Goal: Complete application form: Complete application form

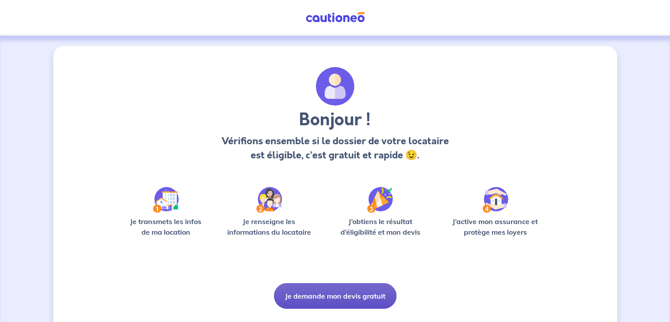
click at [344, 291] on button "Je demande mon devis gratuit" at bounding box center [335, 296] width 122 height 26
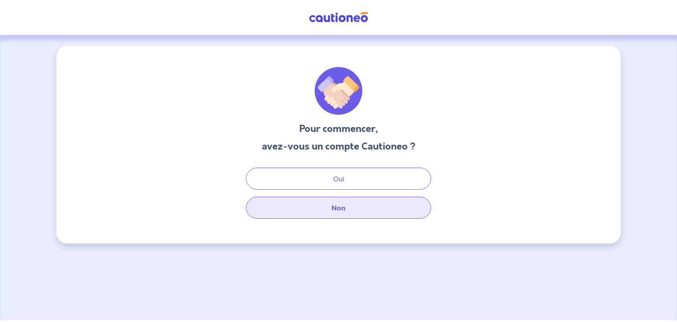
click at [338, 211] on button "Non" at bounding box center [338, 208] width 185 height 22
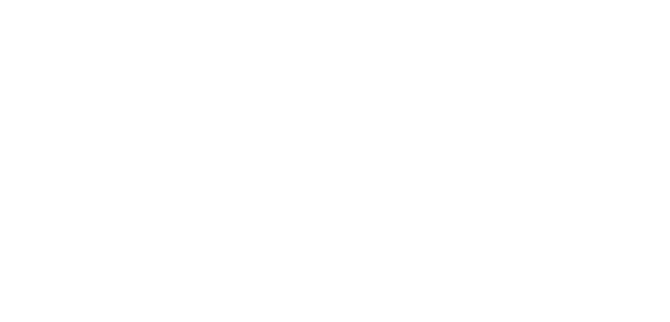
select select "FR"
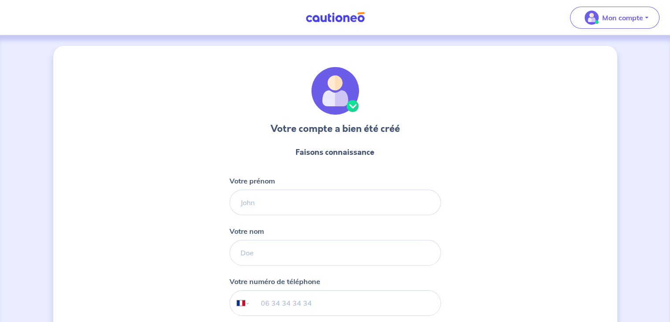
click at [413, 187] on div "Votre prénom" at bounding box center [335, 195] width 211 height 40
click at [400, 202] on input "Votre prénom" at bounding box center [335, 202] width 211 height 26
type input "[PERSON_NAME]"
click at [374, 249] on input "Votre nom" at bounding box center [335, 253] width 211 height 26
type input "Aubaud"
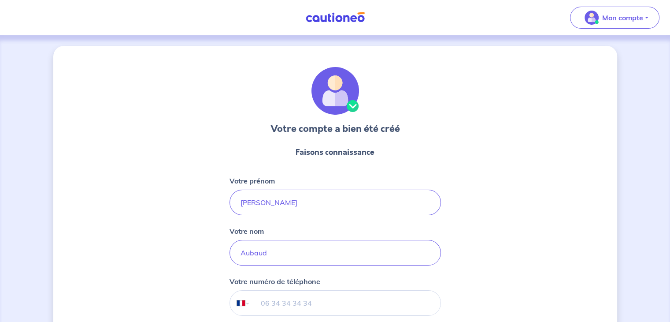
click at [377, 298] on input "tel" at bounding box center [345, 302] width 190 height 25
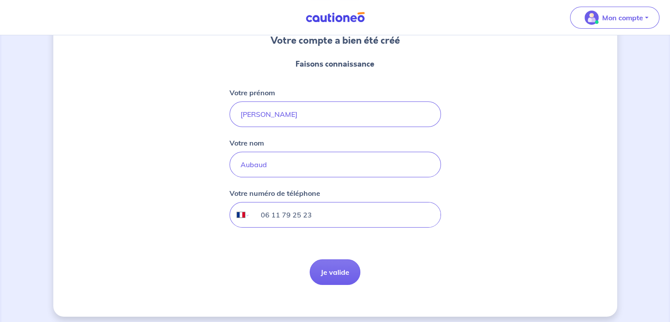
scroll to position [93, 0]
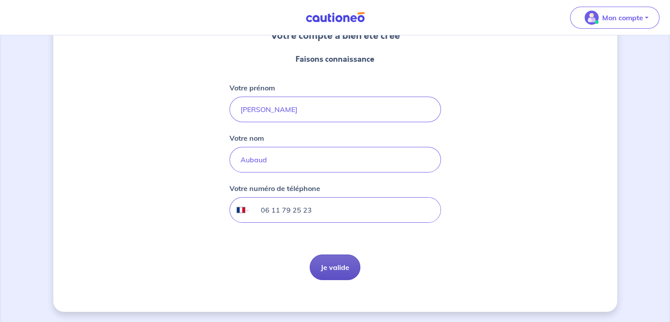
type input "06 11 79 25 23"
click at [344, 267] on button "Je valide" at bounding box center [335, 267] width 51 height 26
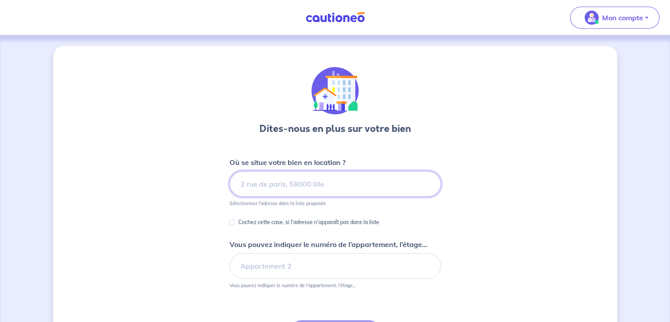
click at [306, 180] on input at bounding box center [335, 184] width 211 height 26
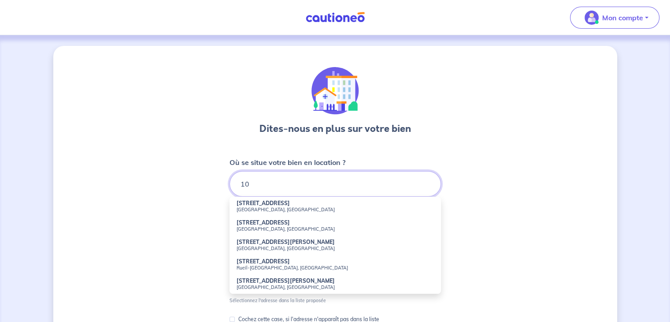
click at [306, 180] on input "10" at bounding box center [335, 184] width 211 height 26
click at [422, 223] on li "[STREET_ADDRESS]" at bounding box center [335, 225] width 211 height 19
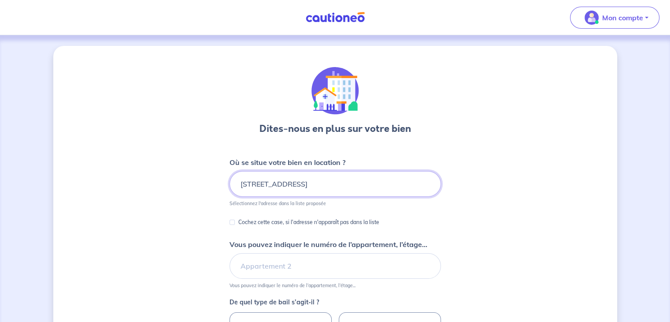
click at [353, 181] on input "[STREET_ADDRESS]" at bounding box center [335, 184] width 211 height 26
click at [383, 181] on input "[STREET_ADDRESS]" at bounding box center [335, 184] width 211 height 26
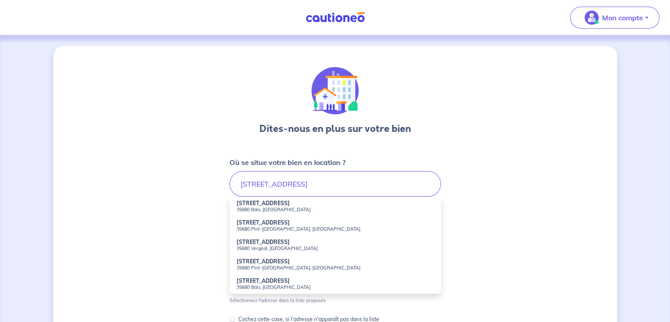
click at [304, 204] on li "[STREET_ADDRESS]" at bounding box center [335, 206] width 211 height 19
type input "[STREET_ADDRESS]"
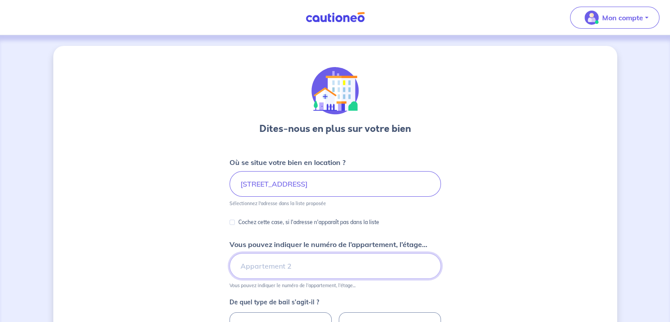
click at [287, 267] on input "Vous pouvez indiquer le numéro de l’appartement, l’étage..." at bounding box center [335, 266] width 211 height 26
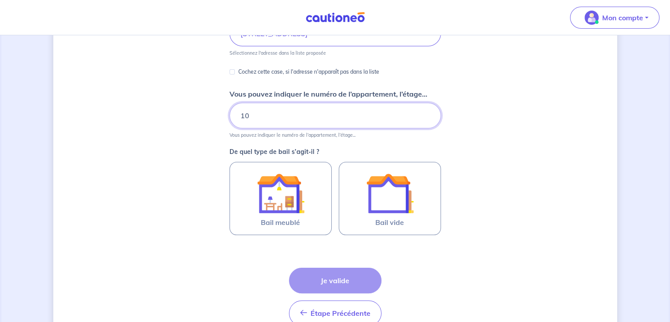
scroll to position [160, 0]
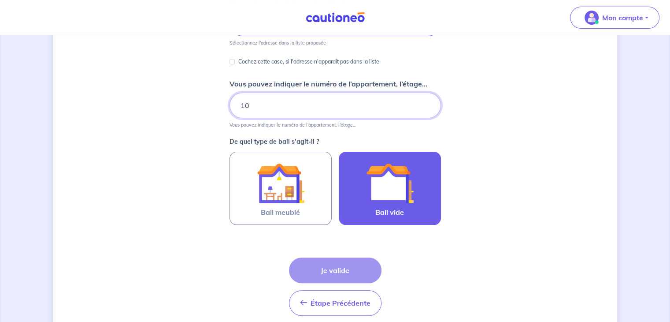
type input "10"
click at [404, 200] on img at bounding box center [390, 183] width 48 height 48
click at [0, 0] on input "Bail vide" at bounding box center [0, 0] width 0 height 0
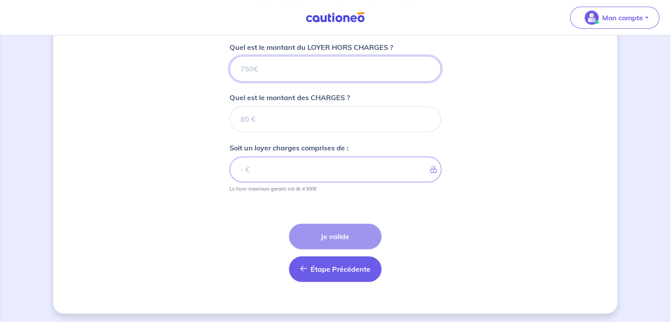
scroll to position [356, 0]
click at [336, 70] on input "Quel est le montant du LOYER HORS CHARGES ?" at bounding box center [335, 69] width 211 height 26
type input "6"
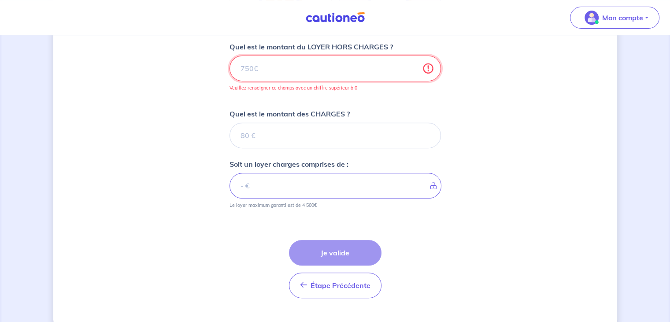
type input "8"
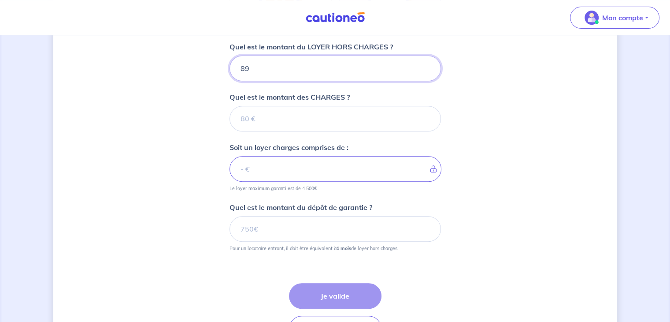
type input "890"
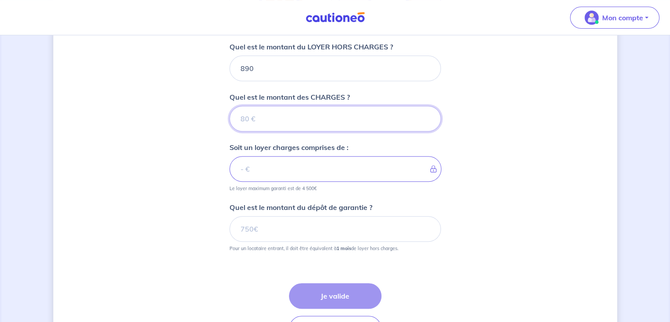
click at [271, 125] on input "Quel est le montant des CHARGES ?" at bounding box center [335, 119] width 211 height 26
type input "17"
type input "907"
type input "17"
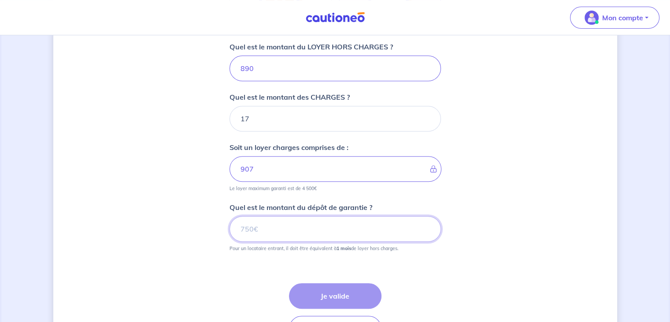
click at [289, 228] on input "Quel est le montant du dépôt de garantie ?" at bounding box center [335, 229] width 211 height 26
type input "890"
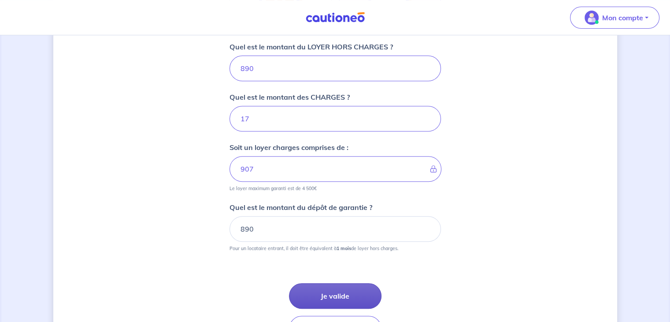
click at [333, 292] on button "Je valide" at bounding box center [335, 296] width 93 height 26
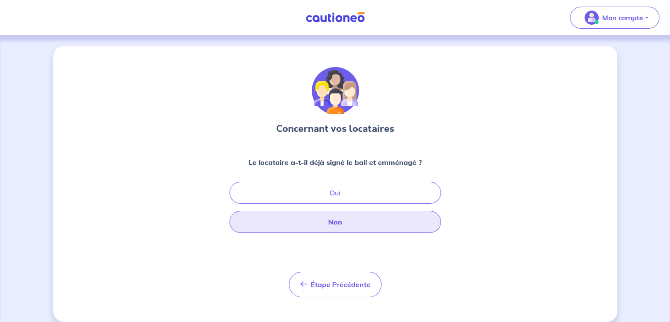
click at [335, 220] on button "Non" at bounding box center [335, 222] width 211 height 22
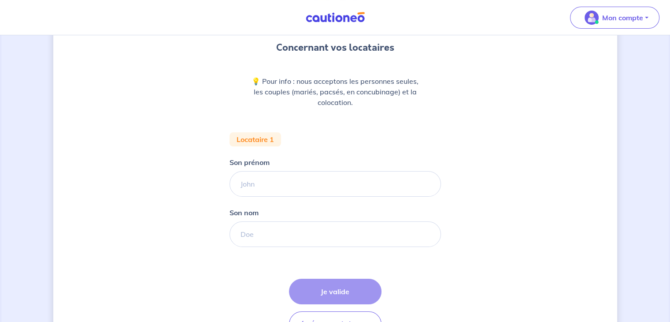
scroll to position [87, 0]
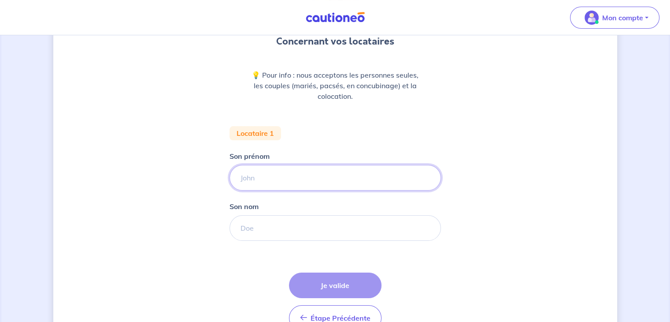
click at [324, 178] on input "Son prénom" at bounding box center [335, 178] width 211 height 26
type input "[PERSON_NAME]"
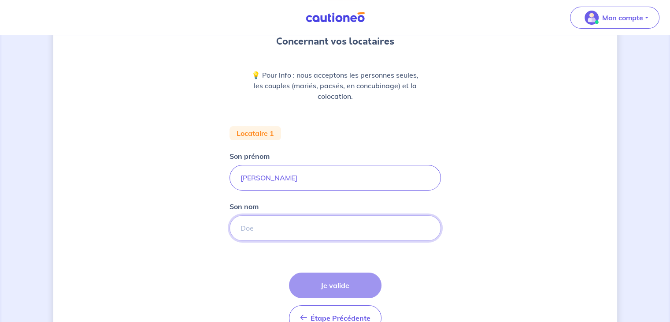
click at [287, 234] on input "Son nom" at bounding box center [335, 228] width 211 height 26
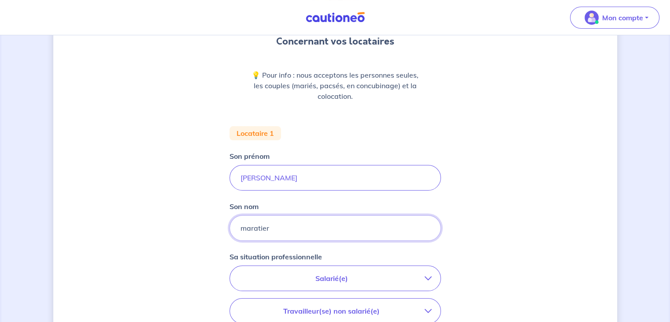
type input "maratier"
click at [327, 282] on p "Salarié(e)" at bounding box center [332, 278] width 186 height 11
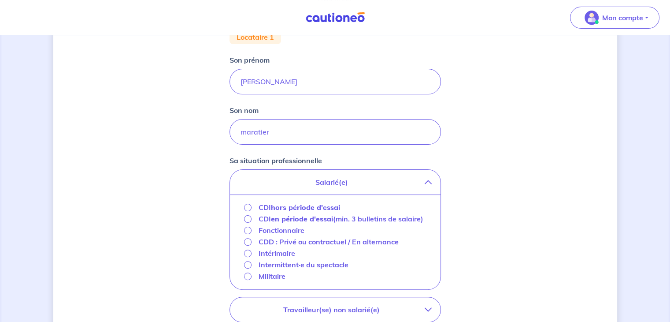
scroll to position [190, 0]
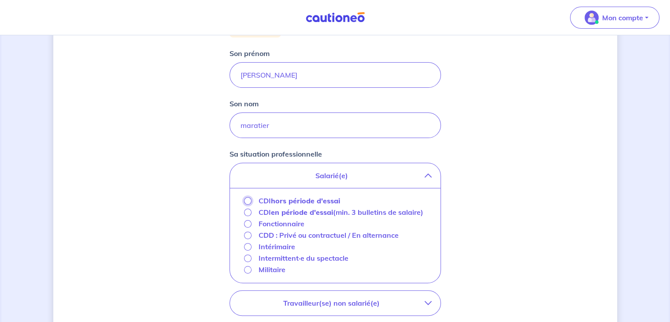
click at [245, 200] on input "CDI hors période d'essai" at bounding box center [247, 200] width 7 height 7
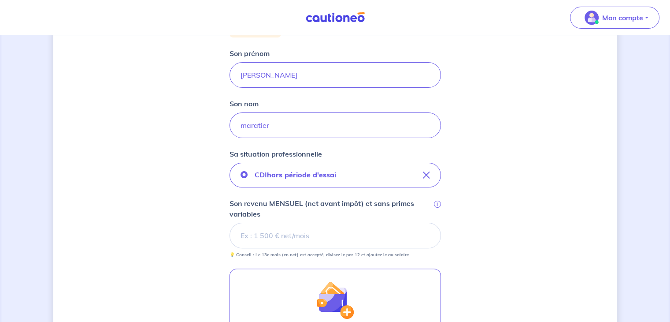
click at [254, 238] on input "Son revenu MENSUEL (net avant impôt) et sans primes variables i" at bounding box center [335, 236] width 211 height 26
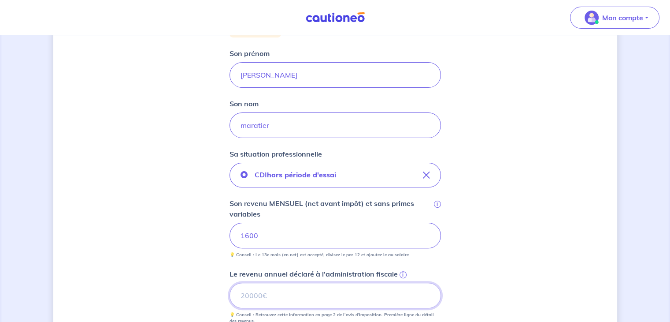
click at [257, 291] on input "Le revenu annuel déclaré à l'administration fiscale i" at bounding box center [335, 295] width 211 height 26
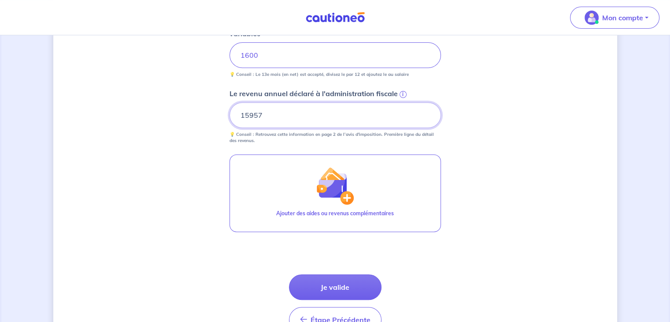
scroll to position [388, 0]
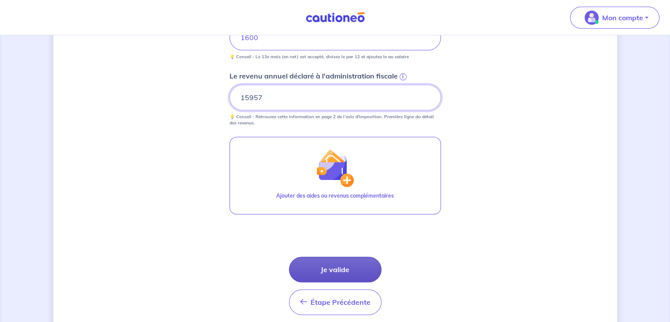
type input "15957"
click at [376, 269] on button "Je valide" at bounding box center [335, 269] width 93 height 26
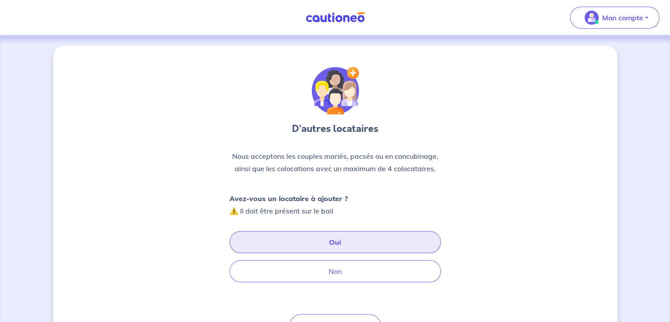
click at [370, 244] on button "Oui" at bounding box center [335, 242] width 211 height 22
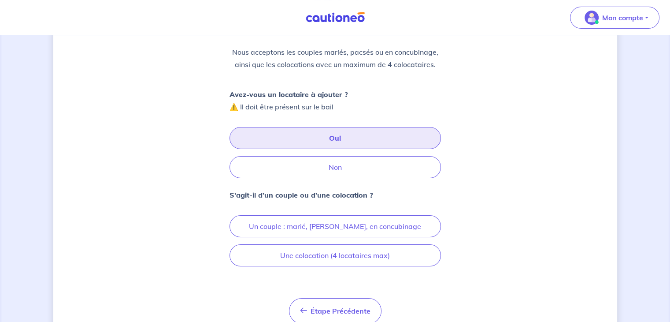
scroll to position [105, 0]
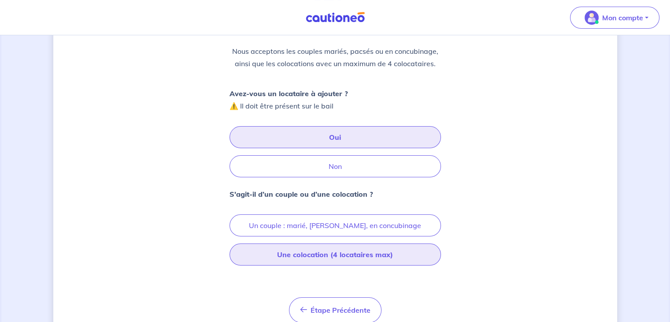
click at [412, 261] on button "Une colocation (4 locataires max)" at bounding box center [335, 254] width 211 height 22
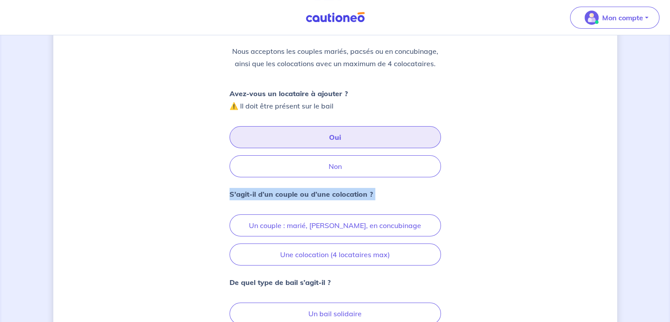
drag, startPoint x: 662, startPoint y: 171, endPoint x: 676, endPoint y: 182, distance: 18.2
click at [670, 182] on html "Mon compte Me déconnecter D’autres locataires Nous acceptons les couples mariés…" at bounding box center [335, 170] width 670 height 551
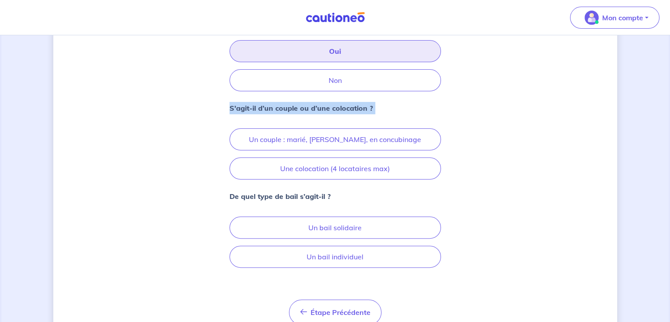
scroll to position [196, 0]
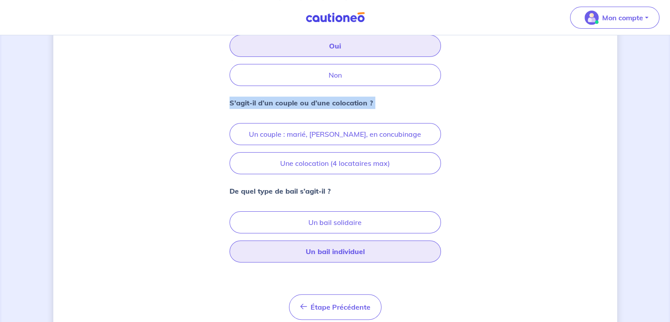
click at [402, 246] on button "Un bail individuel" at bounding box center [335, 251] width 211 height 22
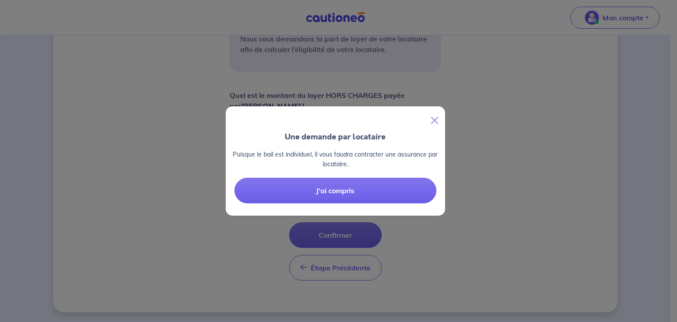
click at [338, 302] on div "Une demande par locataire Puisque le bail est individuel, il vous faudra contra…" at bounding box center [338, 161] width 677 height 322
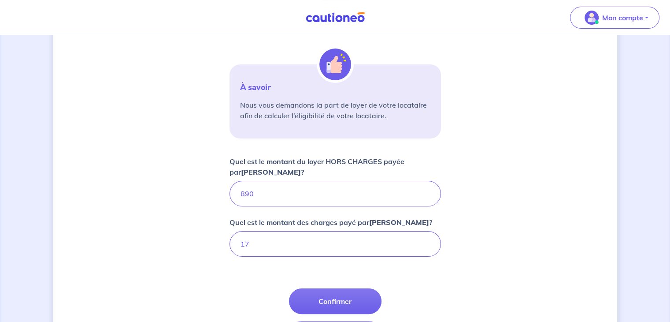
scroll to position [154, 0]
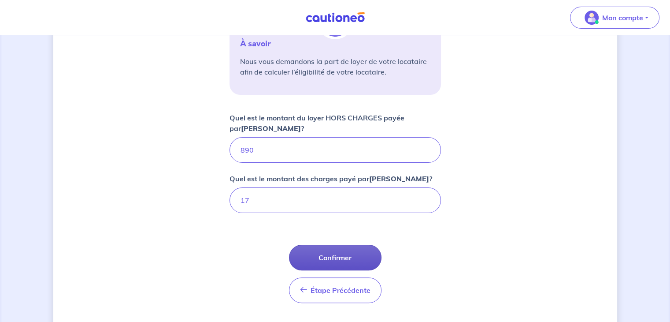
click at [333, 266] on button "Confirmer" at bounding box center [335, 258] width 93 height 26
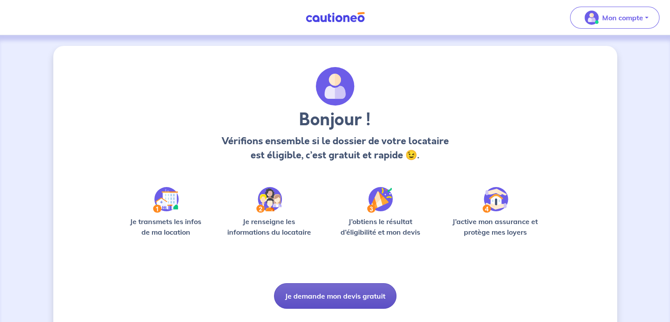
click at [363, 301] on button "Je demande mon devis gratuit" at bounding box center [335, 296] width 122 height 26
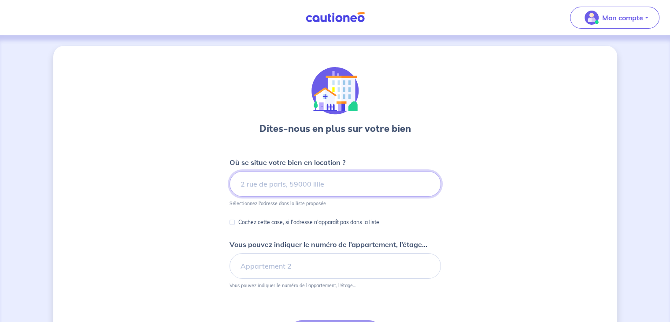
click at [351, 183] on input at bounding box center [335, 184] width 211 height 26
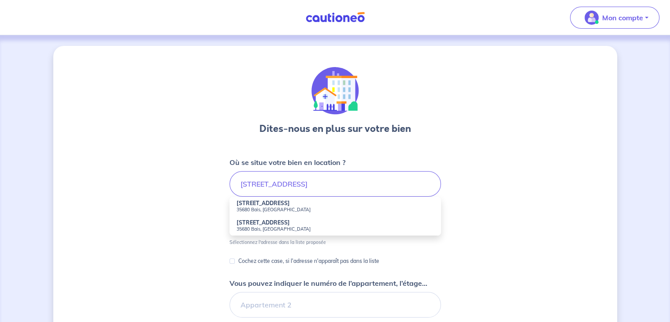
click at [272, 208] on small "35680 Bais, [GEOGRAPHIC_DATA]" at bounding box center [335, 209] width 197 height 6
type input "[STREET_ADDRESS]"
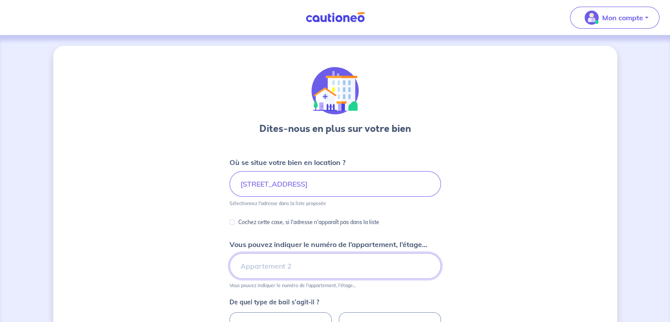
click at [280, 256] on input "Vous pouvez indiquer le numéro de l’appartement, l’étage..." at bounding box center [335, 266] width 211 height 26
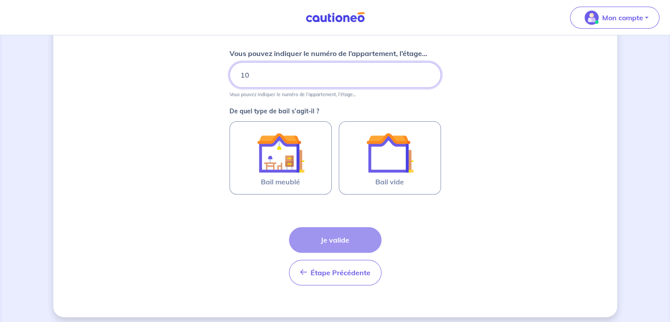
scroll to position [196, 0]
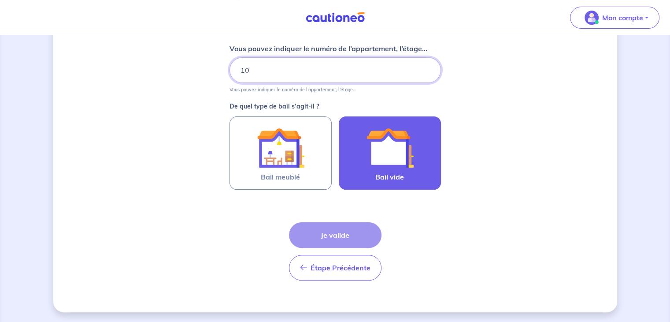
type input "10"
click at [374, 157] on img at bounding box center [390, 148] width 48 height 48
click at [0, 0] on input "Bail vide" at bounding box center [0, 0] width 0 height 0
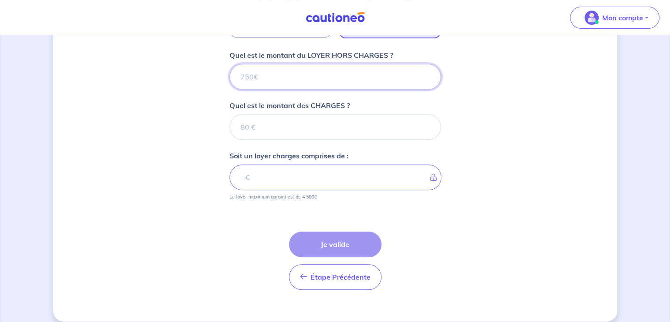
scroll to position [356, 0]
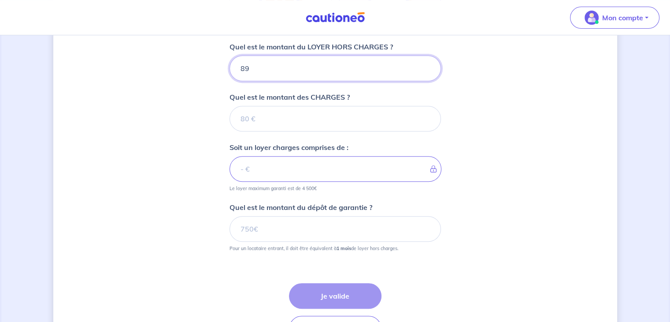
type input "890"
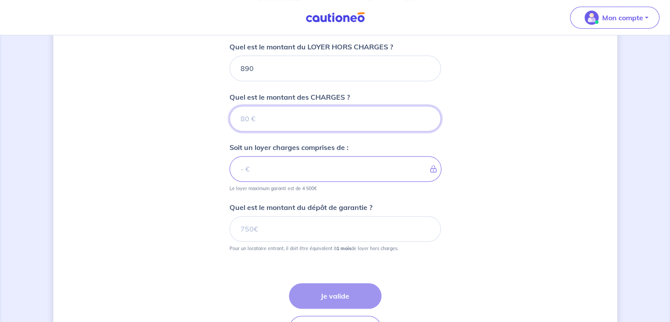
click at [304, 122] on input "Quel est le montant des CHARGES ?" at bounding box center [335, 119] width 211 height 26
type input "17"
type input "907"
type input "17"
click at [328, 285] on div "Étape Précédente Précédent Je valide Je valide" at bounding box center [335, 312] width 93 height 58
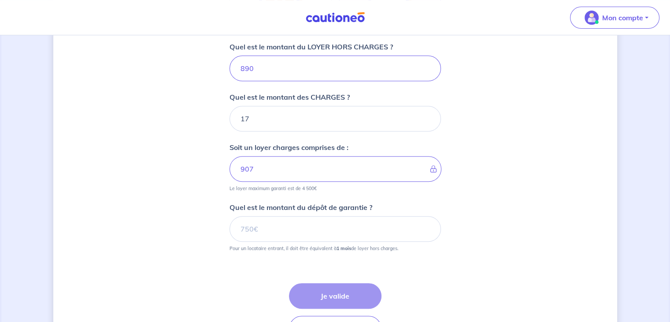
click at [307, 296] on div "Étape Précédente Précédent Je valide Je valide" at bounding box center [335, 312] width 93 height 58
click at [271, 227] on input "Quel est le montant du dépôt de garantie ?" at bounding box center [335, 229] width 211 height 26
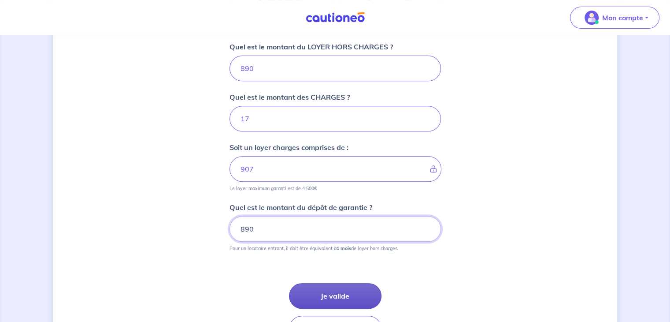
type input "890"
click at [333, 289] on button "Je valide" at bounding box center [335, 296] width 93 height 26
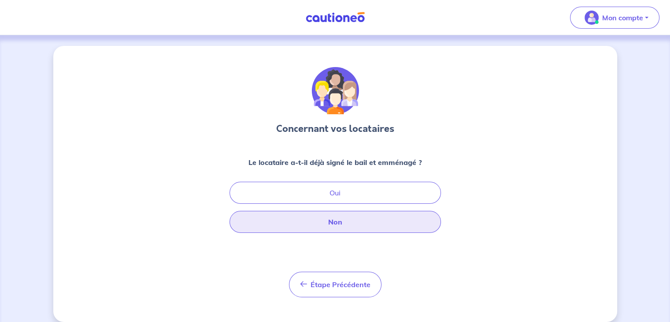
click at [331, 225] on button "Non" at bounding box center [335, 222] width 211 height 22
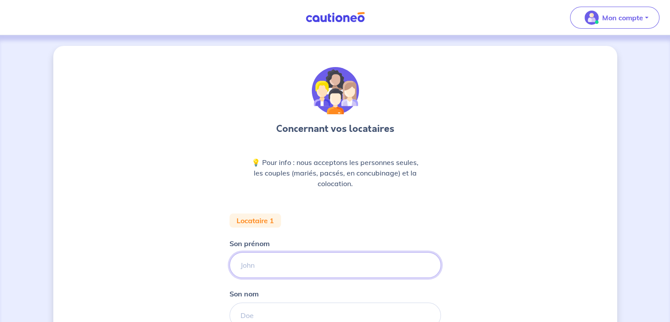
click at [288, 268] on input "Son prénom" at bounding box center [335, 265] width 211 height 26
type input "[PERSON_NAME]"
click at [286, 312] on input "Son nom" at bounding box center [335, 315] width 211 height 26
type input "maratier"
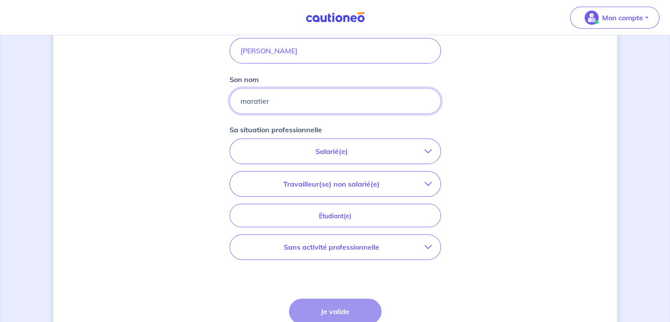
scroll to position [237, 0]
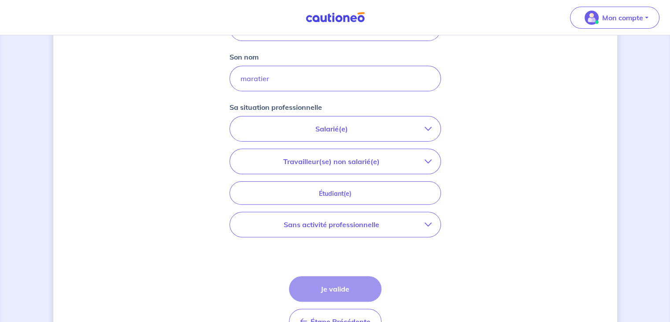
click at [358, 135] on button "Salarié(e)" at bounding box center [335, 128] width 211 height 25
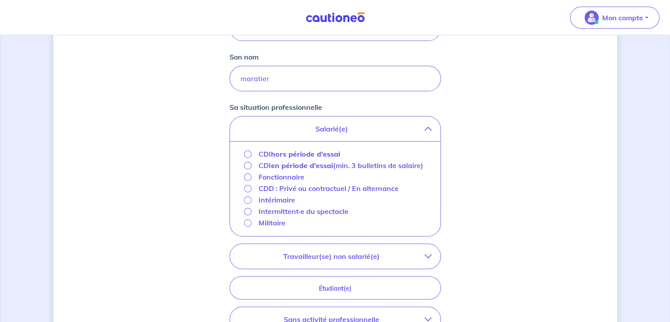
click at [324, 154] on strong "hors période d'essai" at bounding box center [305, 153] width 69 height 9
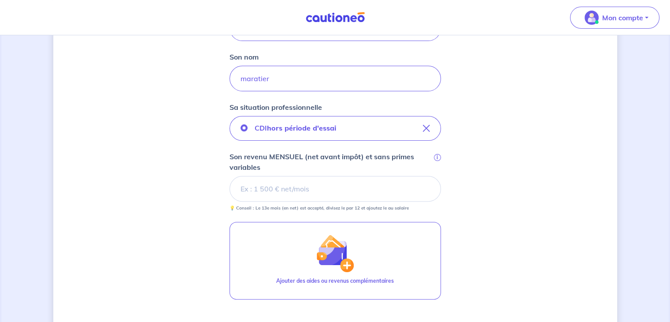
click at [293, 196] on input "Son revenu MENSUEL (net avant impôt) et sans primes variables i" at bounding box center [335, 189] width 211 height 26
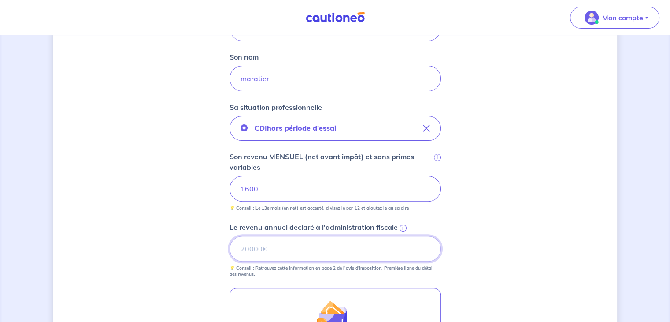
click at [287, 244] on input "Le revenu annuel déclaré à l'administration fiscale i" at bounding box center [335, 249] width 211 height 26
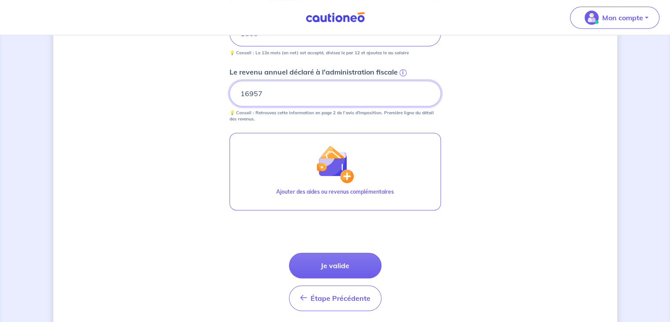
scroll to position [394, 0]
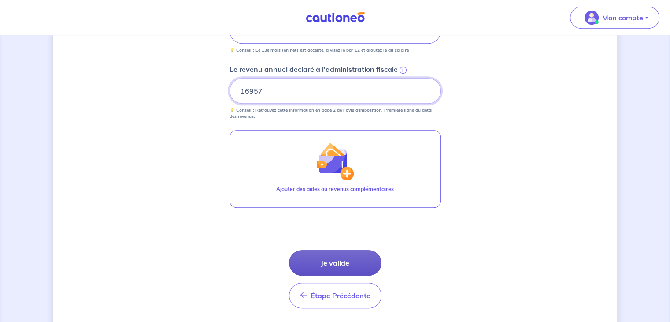
type input "16957"
click at [342, 266] on button "Je valide" at bounding box center [335, 263] width 93 height 26
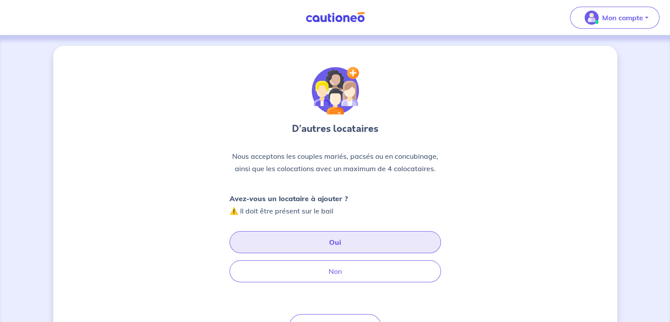
click at [327, 245] on button "Oui" at bounding box center [335, 242] width 211 height 22
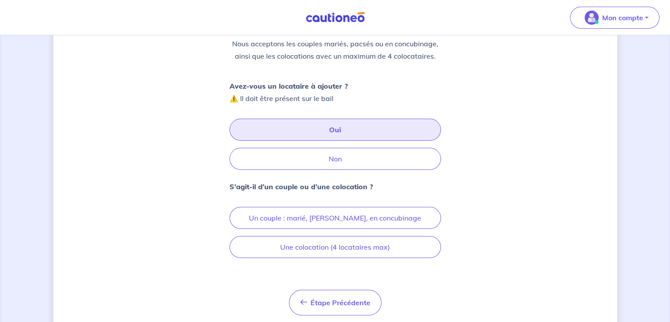
scroll to position [140, 0]
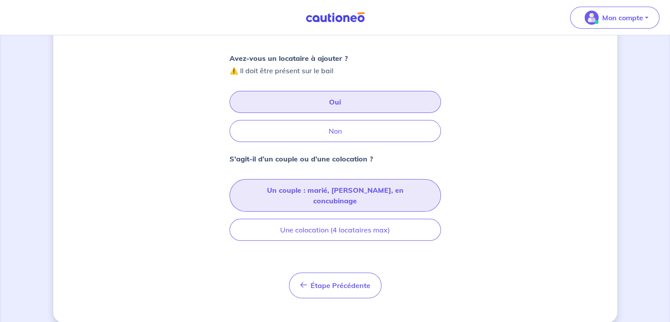
click at [300, 188] on button "Un couple : marié, [PERSON_NAME], en concubinage" at bounding box center [335, 195] width 211 height 33
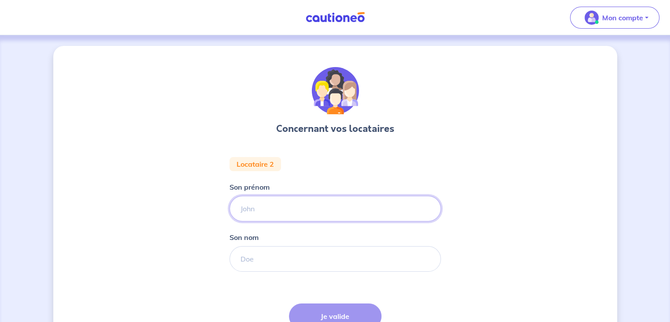
click at [285, 215] on input "Son prénom" at bounding box center [335, 209] width 211 height 26
type input "d"
type input "stepahne"
click at [273, 249] on input "Son nom" at bounding box center [335, 259] width 211 height 26
type input "maratier"
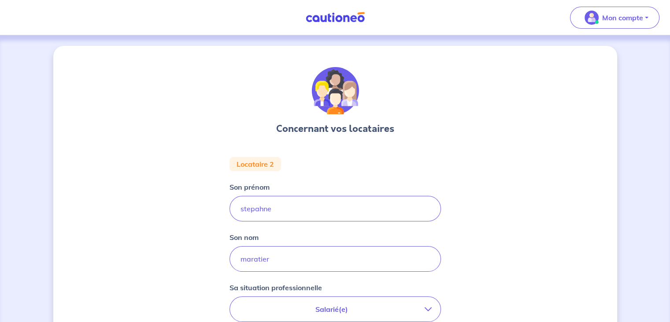
click at [328, 312] on p "Salarié(e)" at bounding box center [332, 309] width 186 height 11
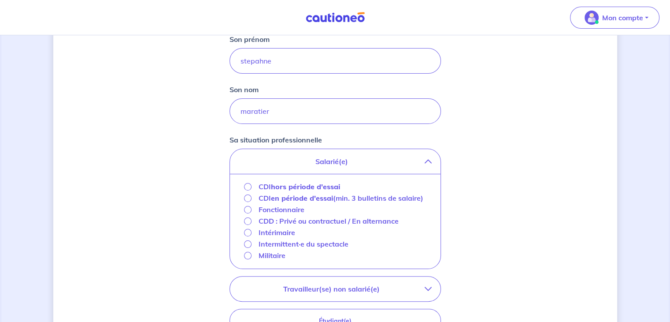
scroll to position [158, 0]
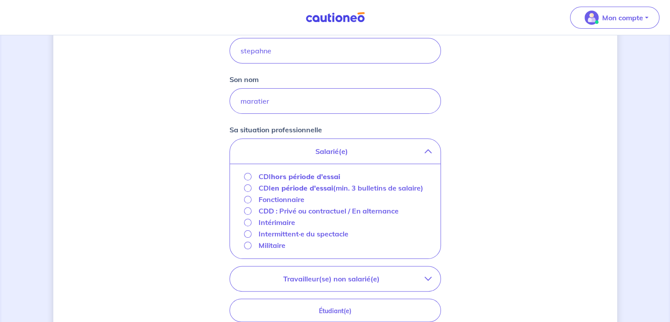
click at [278, 177] on strong "hors période d'essai" at bounding box center [305, 176] width 69 height 9
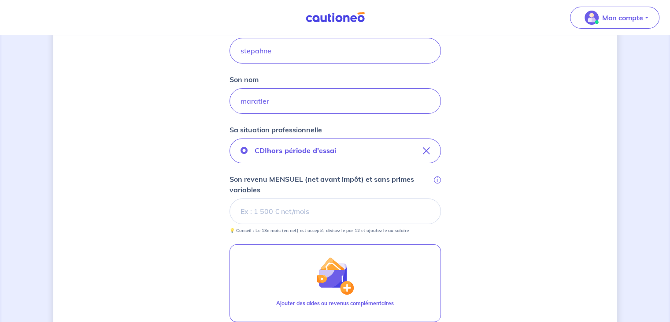
click at [273, 205] on input "Son revenu MENSUEL (net avant impôt) et sans primes variables i" at bounding box center [335, 211] width 211 height 26
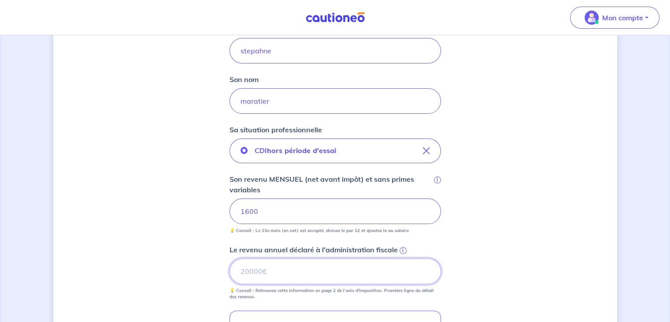
click at [290, 263] on input "Le revenu annuel déclaré à l'administration fiscale i" at bounding box center [335, 271] width 211 height 26
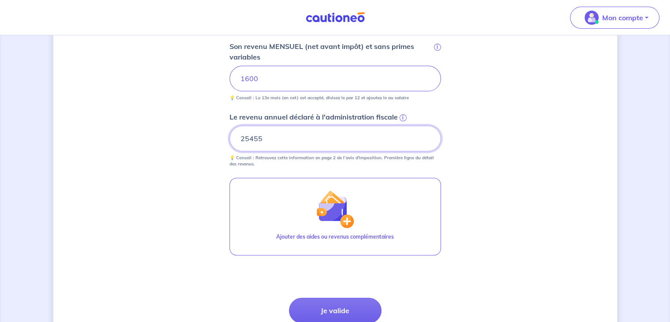
scroll to position [324, 0]
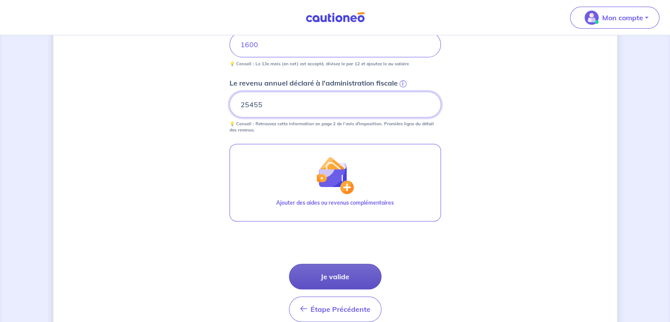
type input "25455"
click at [337, 283] on button "Je valide" at bounding box center [335, 276] width 93 height 26
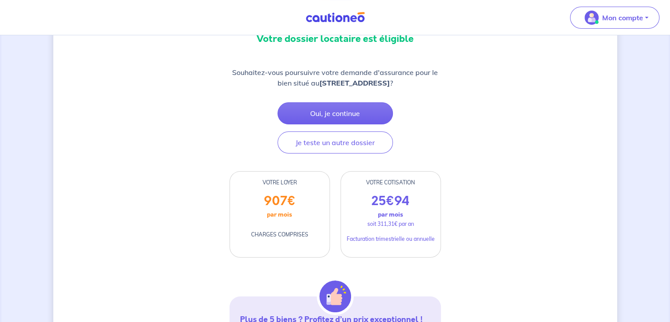
scroll to position [108, 0]
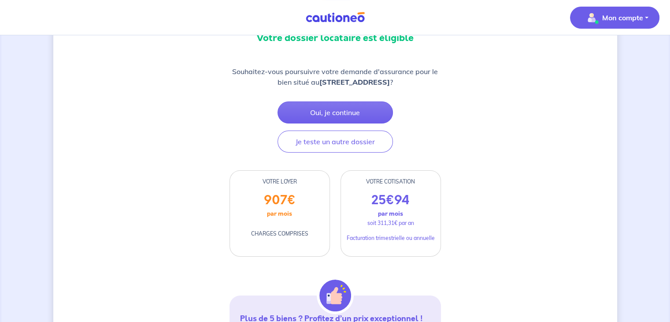
click at [624, 16] on p "Mon compte" at bounding box center [622, 17] width 41 height 11
click at [602, 77] on link "Me déconnecter" at bounding box center [606, 76] width 71 height 14
